Goal: Entertainment & Leisure: Consume media (video, audio)

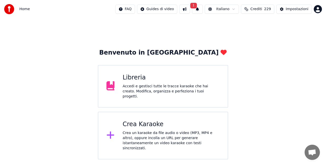
click at [201, 11] on button "1" at bounding box center [197, 9] width 11 height 9
click at [237, 24] on button "Aggiorna" at bounding box center [238, 25] width 25 height 9
click at [192, 69] on div "Libreria Accedi e gestisci tutte le tracce karaoke che hai creato. Modifica, or…" at bounding box center [163, 86] width 130 height 43
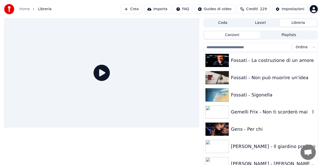
scroll to position [2566, 0]
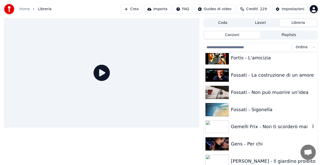
click at [261, 125] on div "Gemelli Frix - Non ti scorderò mai" at bounding box center [270, 126] width 79 height 7
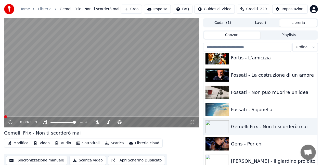
click at [190, 124] on icon at bounding box center [192, 123] width 5 height 4
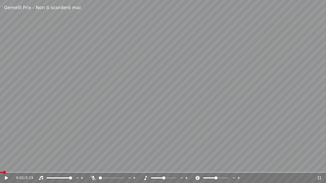
click at [91, 165] on icon at bounding box center [93, 178] width 5 height 4
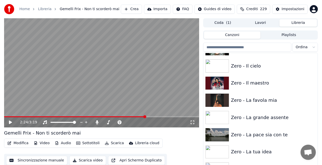
scroll to position [7091, 0]
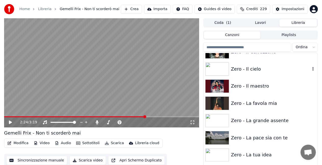
click at [263, 70] on div "Zero - Il cielo" at bounding box center [270, 69] width 79 height 7
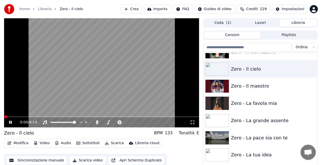
click at [192, 121] on icon at bounding box center [192, 123] width 5 height 4
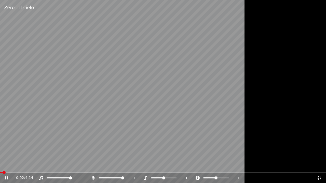
click at [92, 165] on icon at bounding box center [93, 178] width 3 height 4
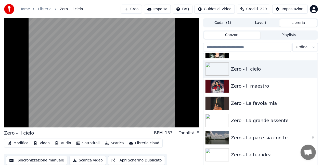
click at [266, 137] on div "Zero - La pace sia con te" at bounding box center [270, 138] width 79 height 7
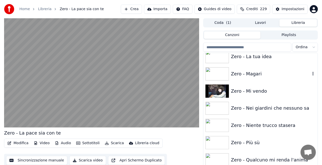
scroll to position [7218, 0]
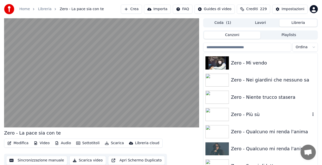
click at [260, 109] on div "Zero - Più sù" at bounding box center [260, 114] width 114 height 17
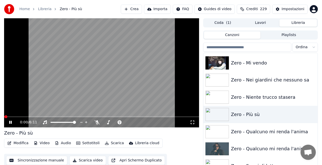
drag, startPoint x: 193, startPoint y: 124, endPoint x: 193, endPoint y: 130, distance: 5.9
click at [193, 124] on icon at bounding box center [192, 123] width 4 height 4
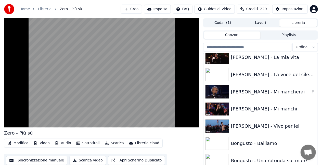
scroll to position [792, 0]
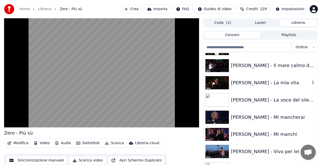
click at [275, 82] on div "Bocelli - La mia vita" at bounding box center [270, 82] width 79 height 7
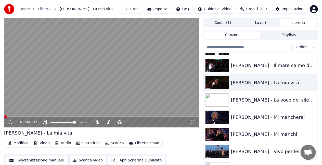
click at [195, 122] on div "0:00 / 6:02" at bounding box center [101, 122] width 191 height 5
click at [195, 122] on icon at bounding box center [192, 123] width 5 height 4
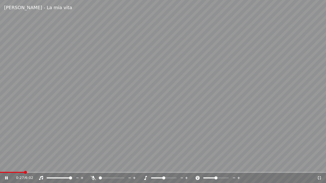
click at [24, 165] on span at bounding box center [163, 172] width 326 height 1
